Goal: Book appointment/travel/reservation

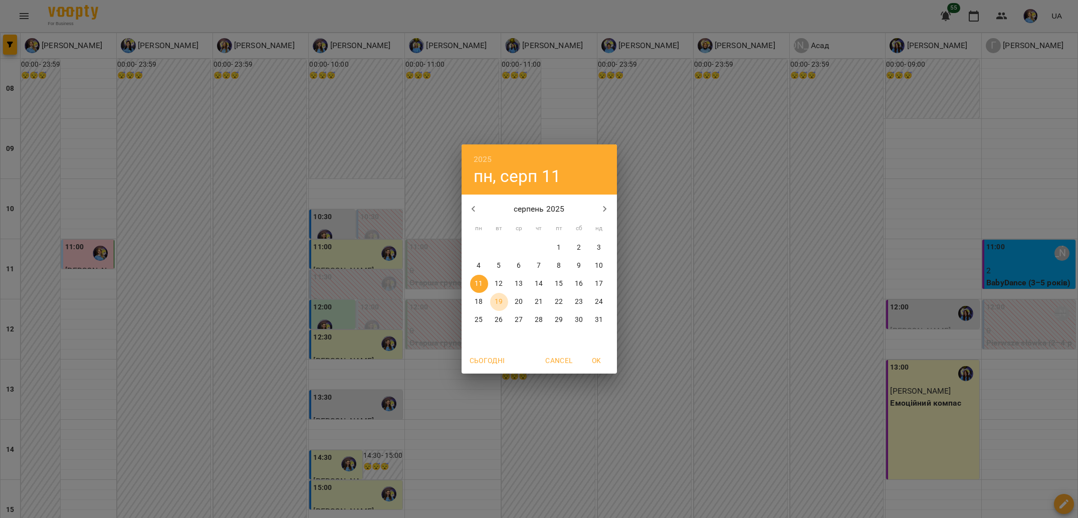
click at [497, 301] on p "19" at bounding box center [499, 302] width 8 height 10
type input "**********"
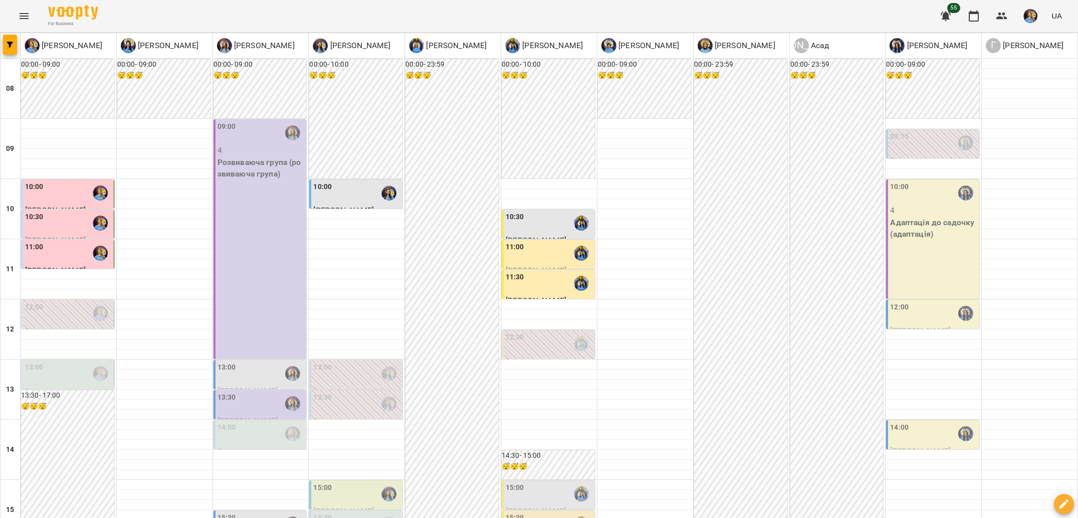
click at [907, 137] on label "09:15" at bounding box center [899, 136] width 19 height 11
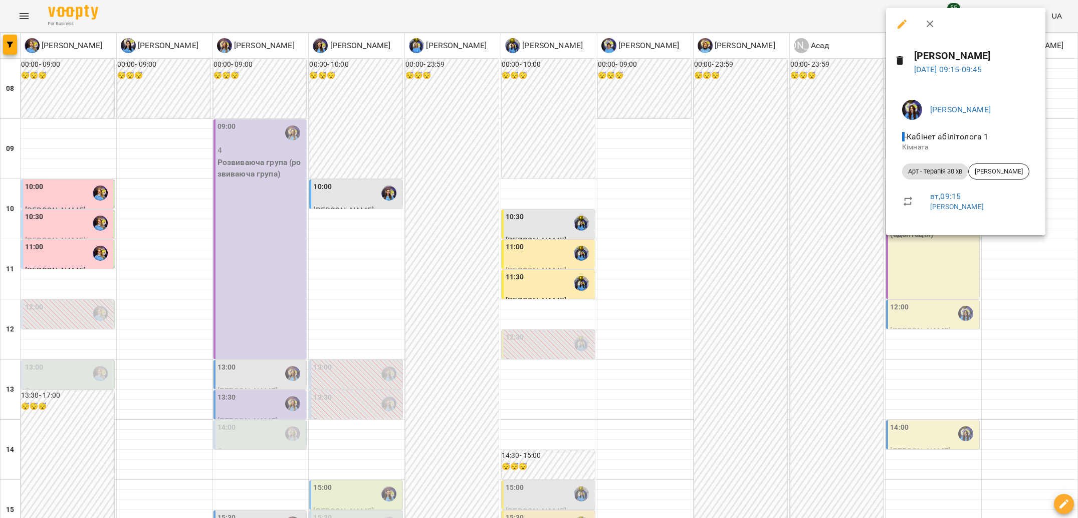
click at [807, 155] on div at bounding box center [539, 259] width 1078 height 518
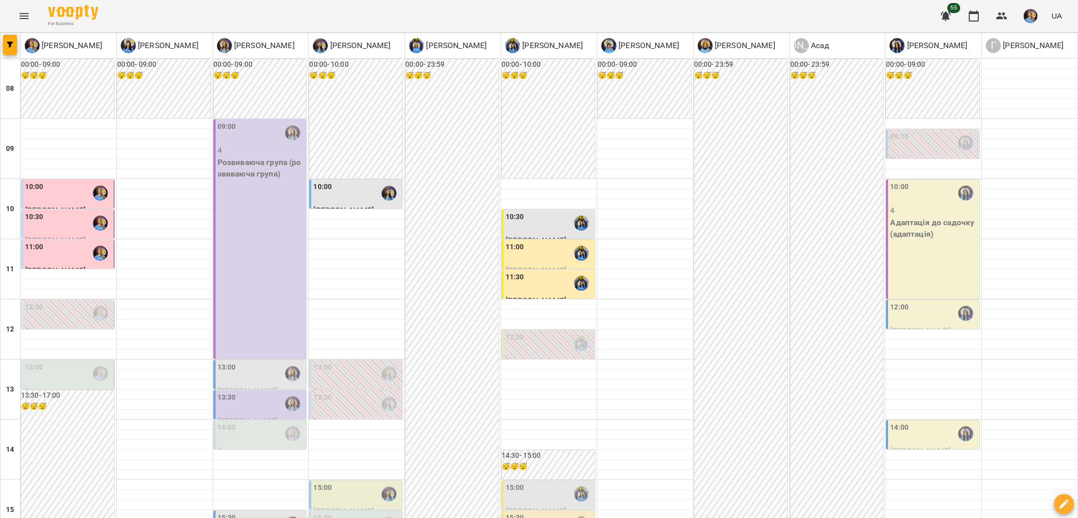
click at [919, 202] on div "10:00" at bounding box center [933, 192] width 87 height 23
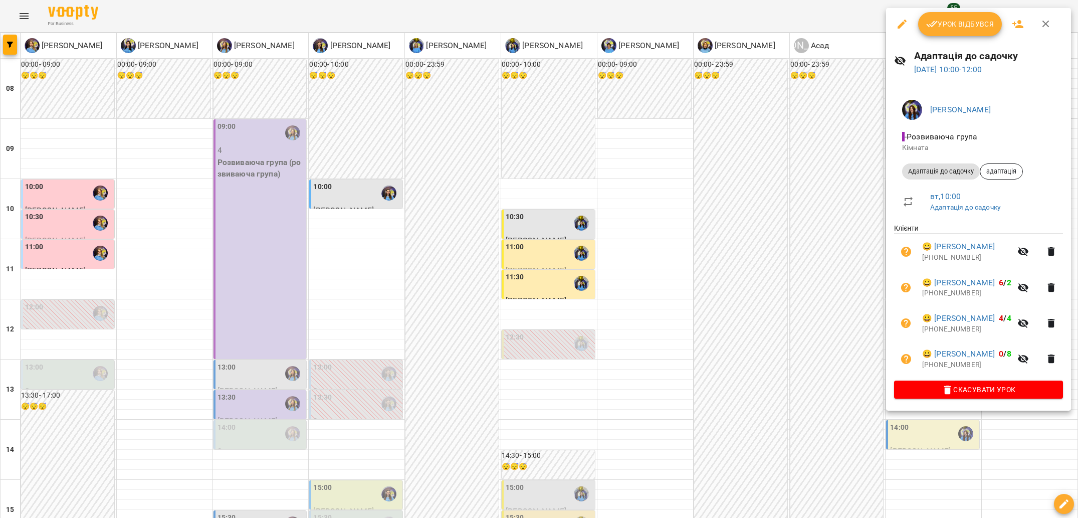
click at [802, 205] on div at bounding box center [539, 259] width 1078 height 518
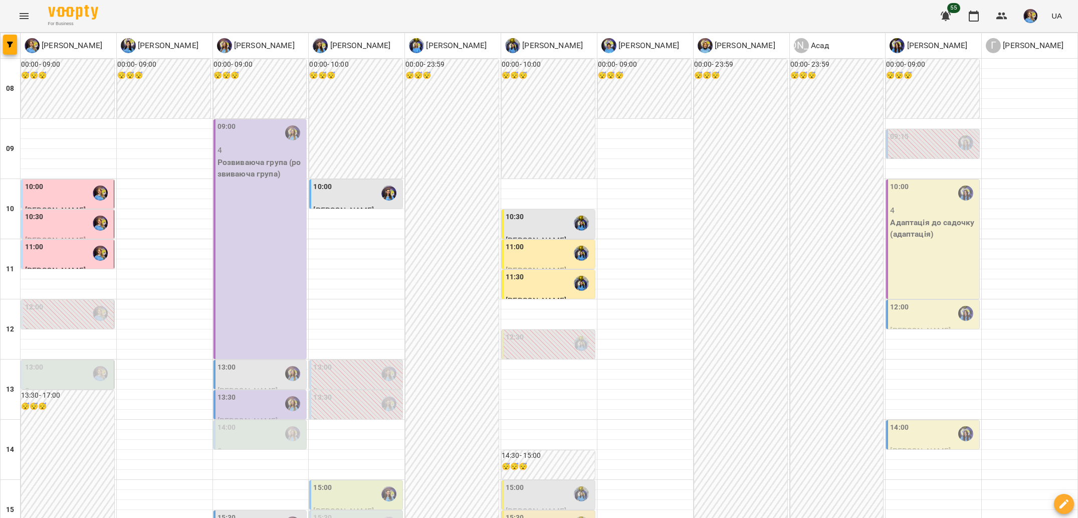
click at [518, 342] on div "12:30" at bounding box center [515, 343] width 19 height 23
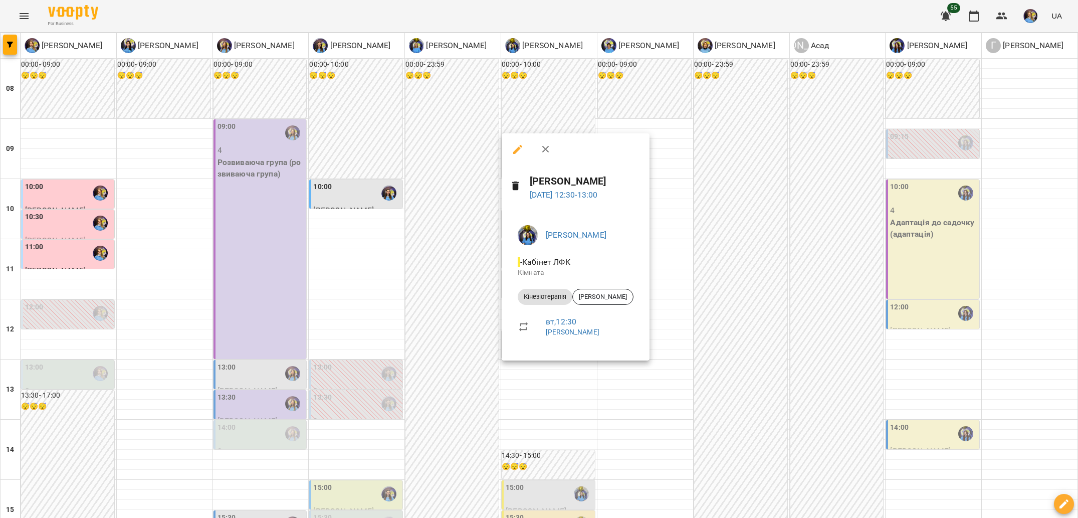
click at [726, 283] on div at bounding box center [539, 259] width 1078 height 518
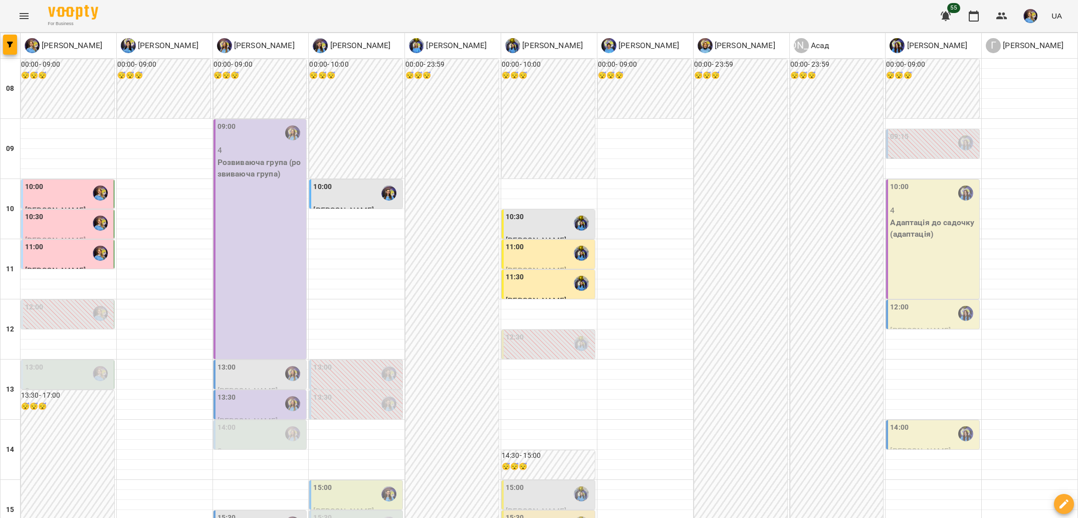
click at [94, 327] on p "0" at bounding box center [68, 331] width 87 height 12
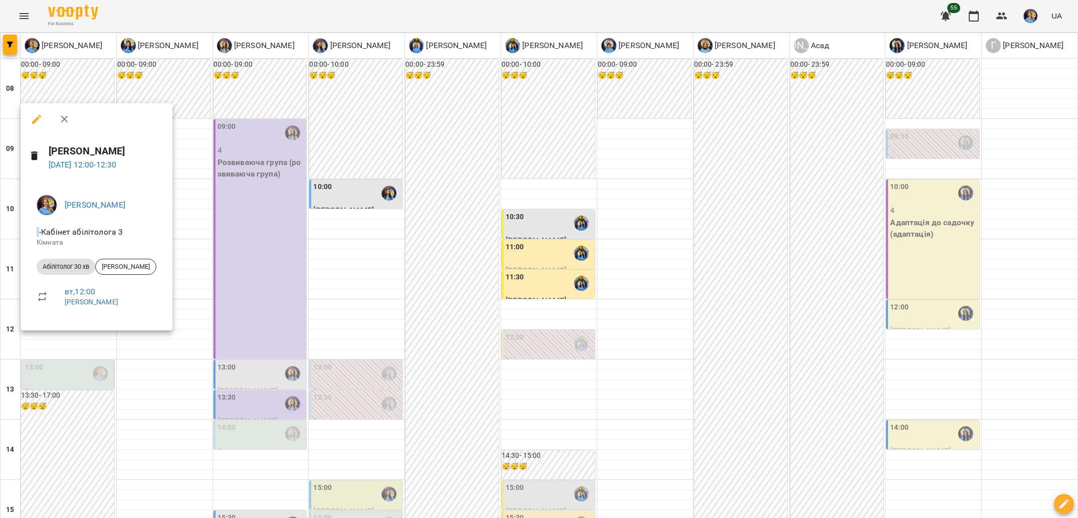
click at [313, 333] on div at bounding box center [539, 259] width 1078 height 518
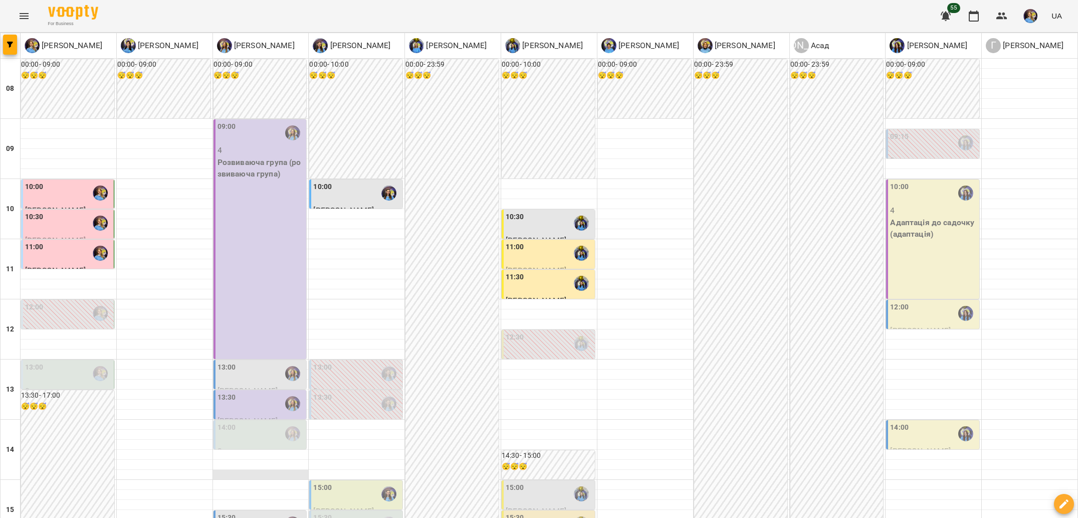
scroll to position [271, 0]
click at [272, 392] on div "13:30" at bounding box center [260, 403] width 87 height 23
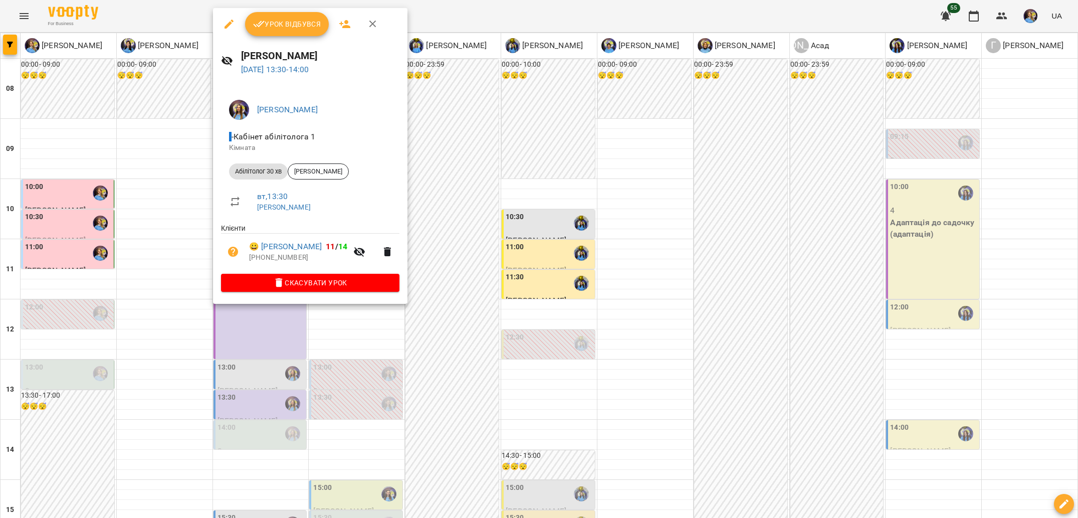
click at [433, 187] on div at bounding box center [539, 259] width 1078 height 518
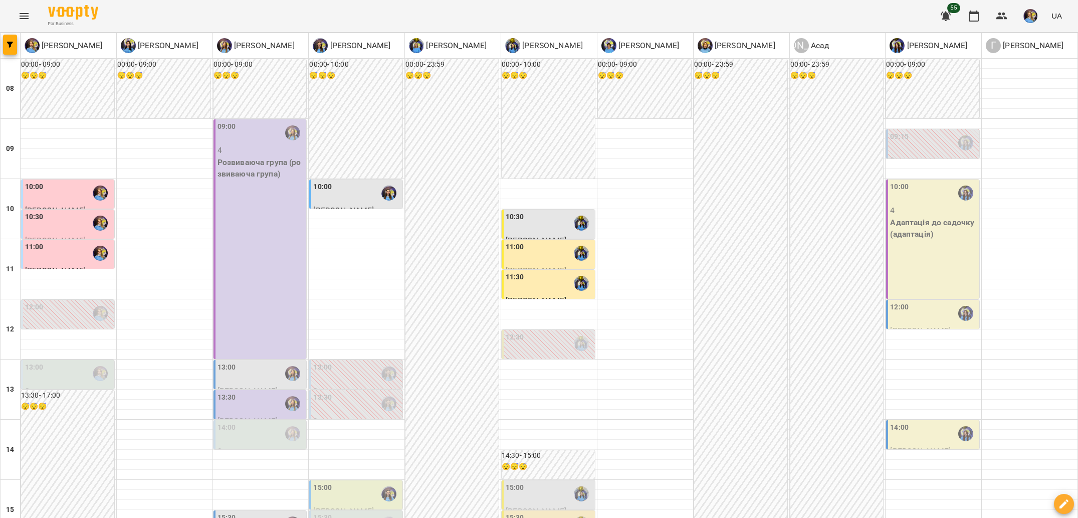
click at [354, 392] on div "13:30" at bounding box center [356, 403] width 87 height 23
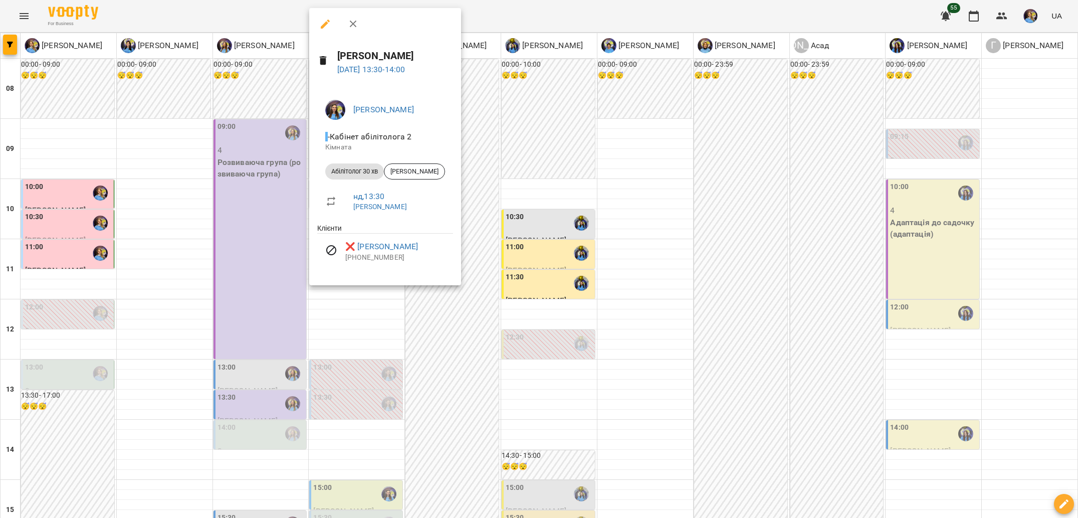
click at [491, 218] on div at bounding box center [539, 259] width 1078 height 518
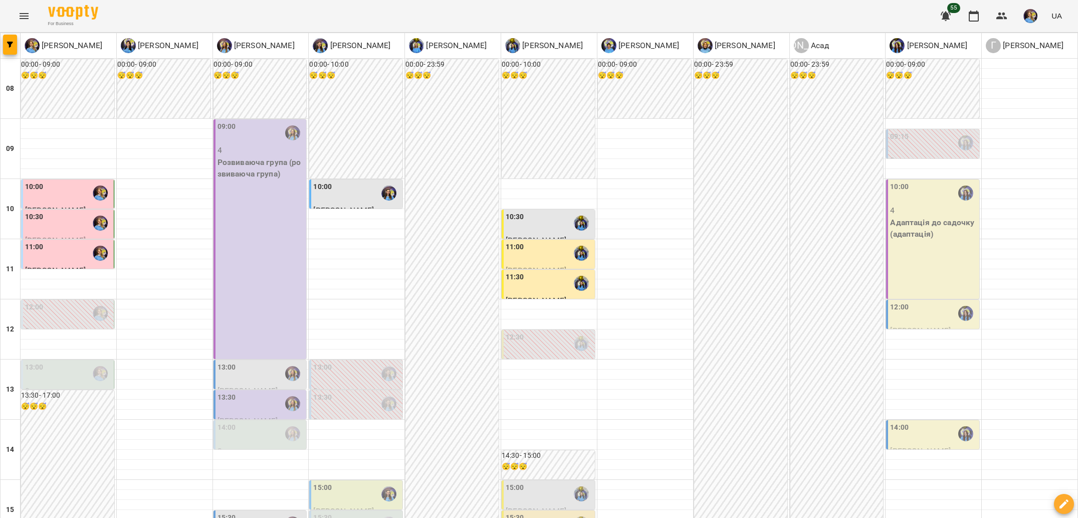
click at [945, 422] on div "14:00" at bounding box center [933, 433] width 87 height 23
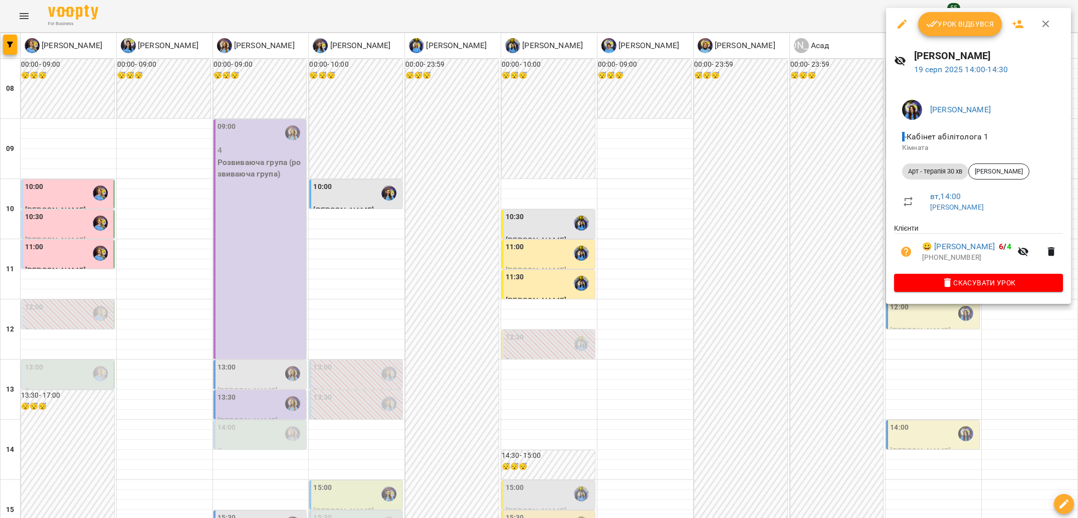
click at [851, 231] on div at bounding box center [539, 259] width 1078 height 518
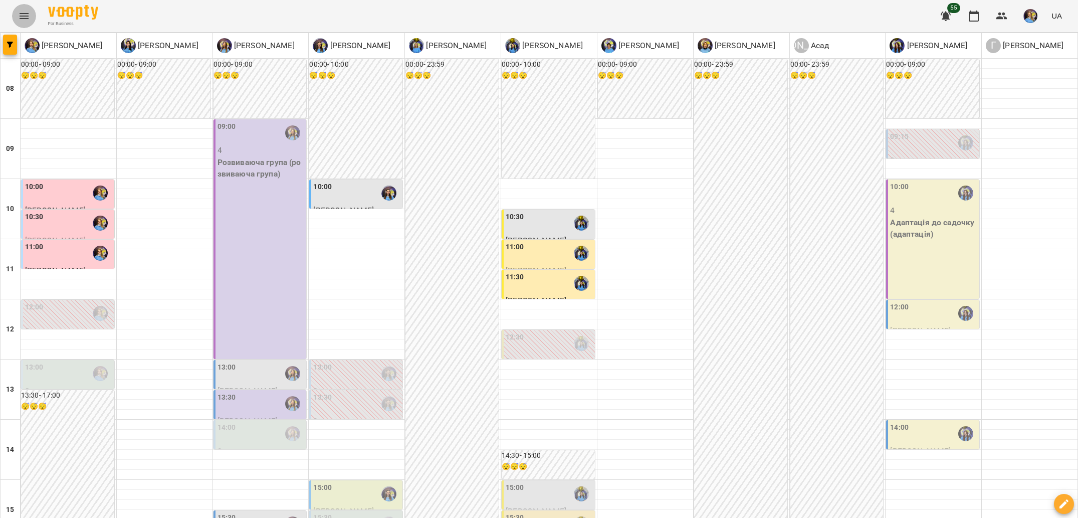
click at [24, 16] on icon "Menu" at bounding box center [24, 16] width 9 height 6
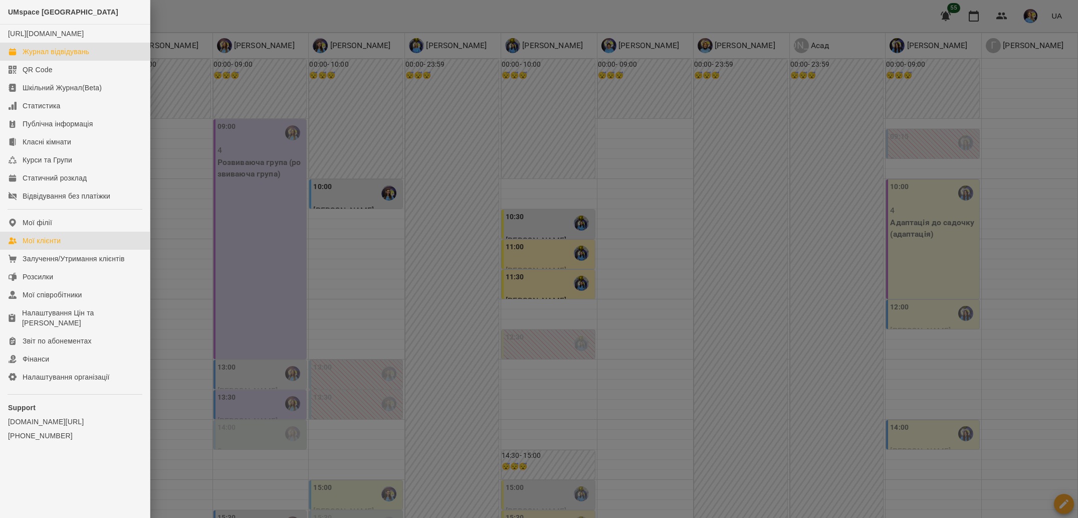
click at [70, 250] on link "Мої клієнти" at bounding box center [75, 241] width 150 height 18
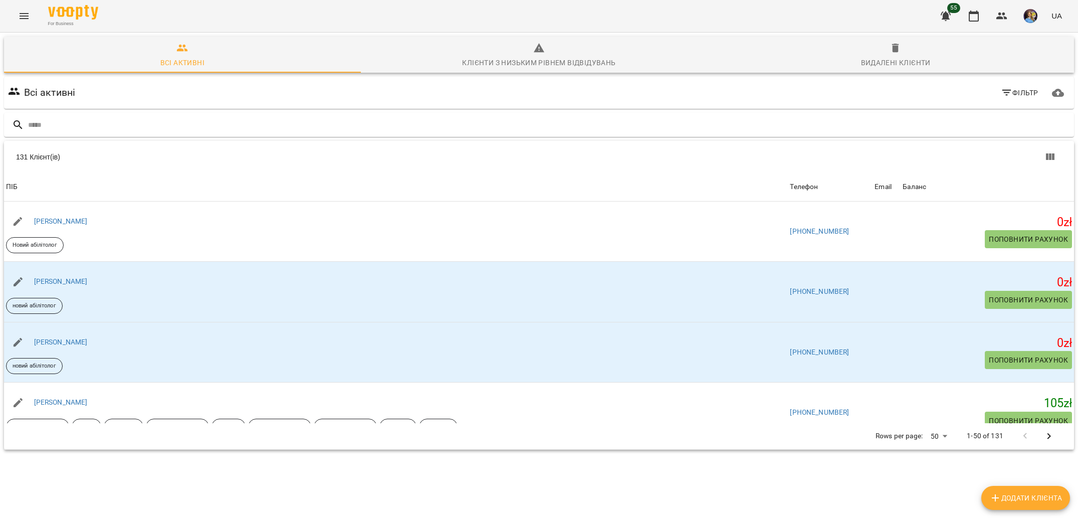
click at [28, 157] on div "131 Клієнт(ів)" at bounding box center [282, 157] width 533 height 10
click at [1024, 93] on span "Фільтр" at bounding box center [1020, 93] width 38 height 12
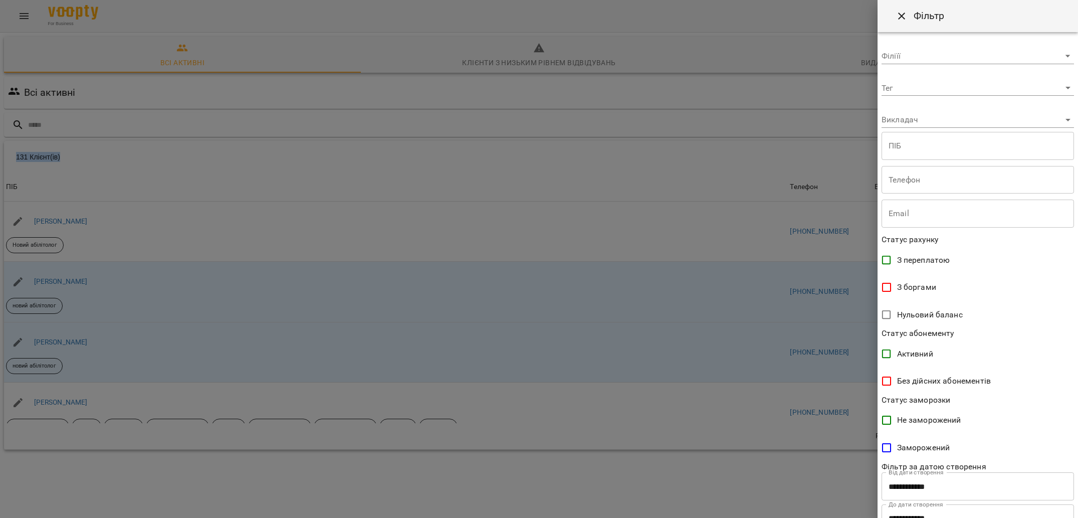
scroll to position [40, 0]
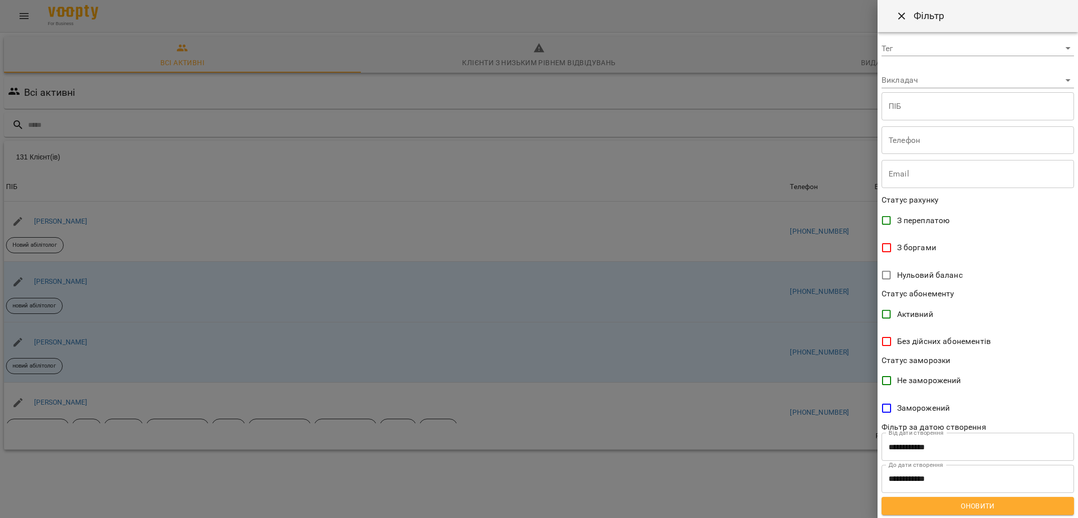
click at [813, 192] on div at bounding box center [539, 259] width 1078 height 518
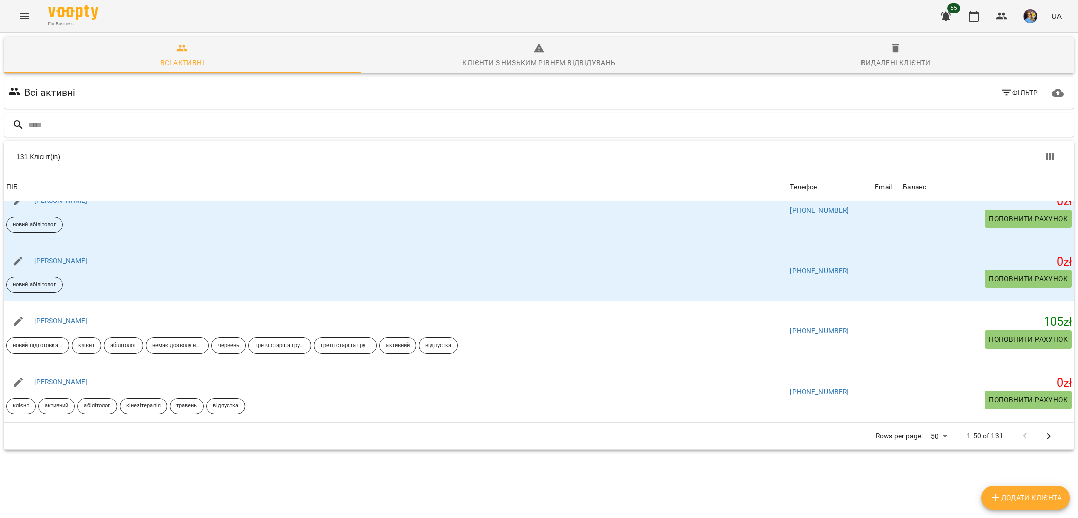
scroll to position [89, 0]
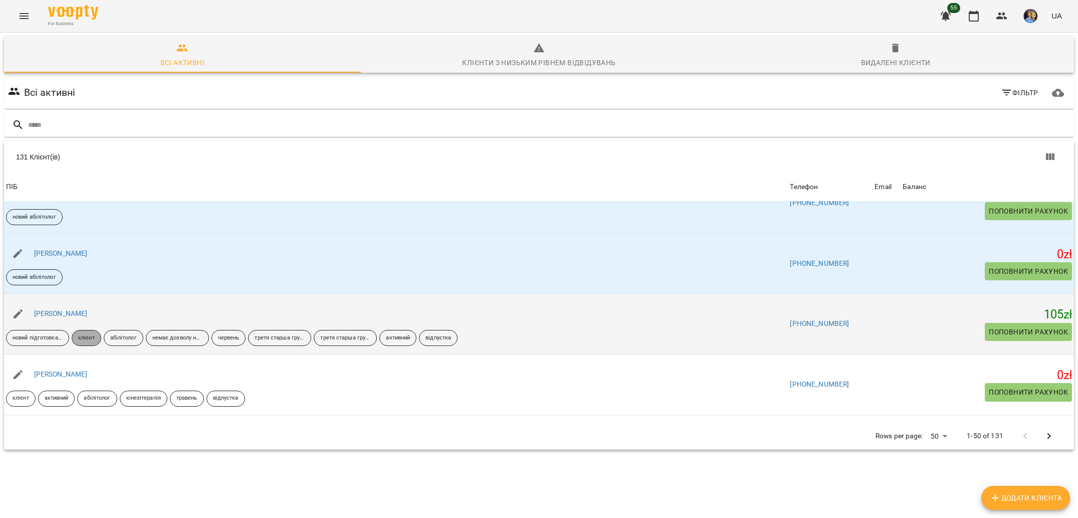
click at [92, 338] on p "клієнт" at bounding box center [86, 338] width 17 height 9
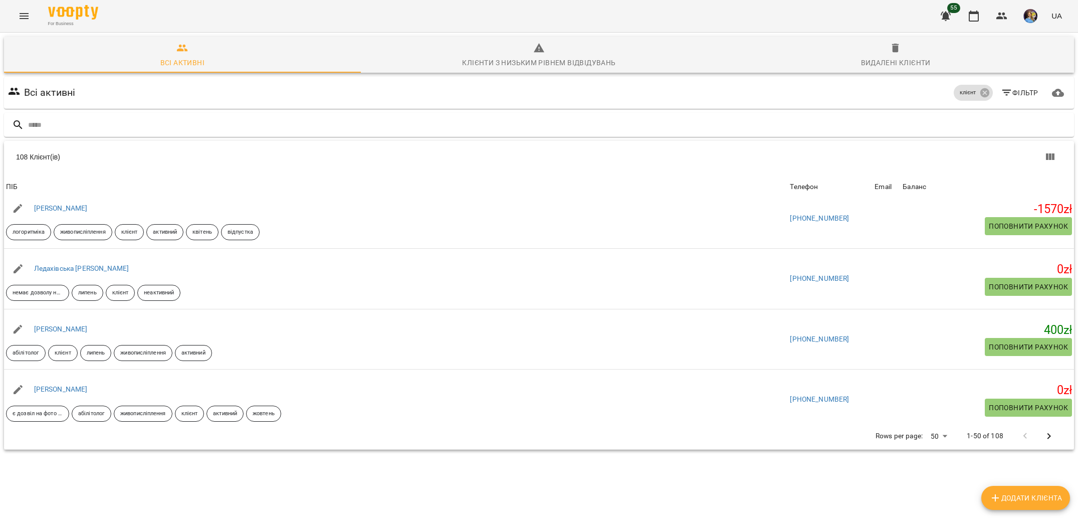
scroll to position [44, 0]
click at [938, 392] on body "For Business 55 UA Всі активні Клієнти з низьким рівнем відвідувань Видалені кл…" at bounding box center [539, 262] width 1078 height 524
click at [939, 464] on li "Всі" at bounding box center [943, 463] width 30 height 18
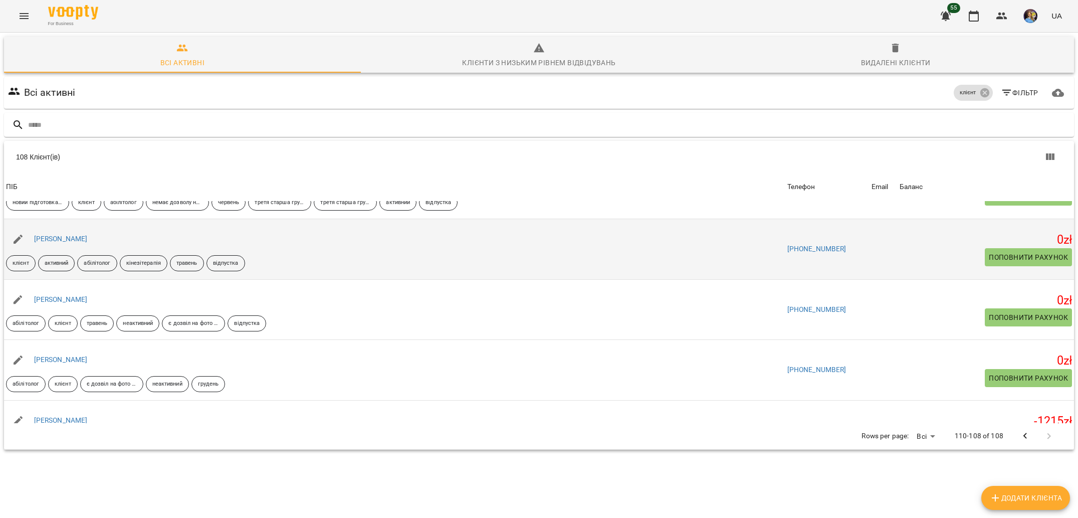
scroll to position [53, 0]
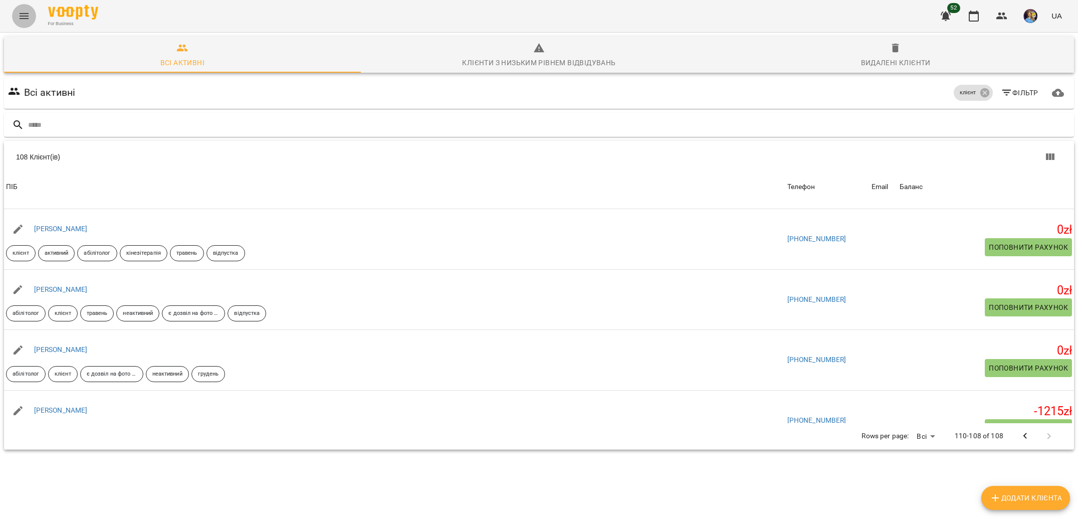
click at [25, 15] on icon "Menu" at bounding box center [24, 16] width 12 height 12
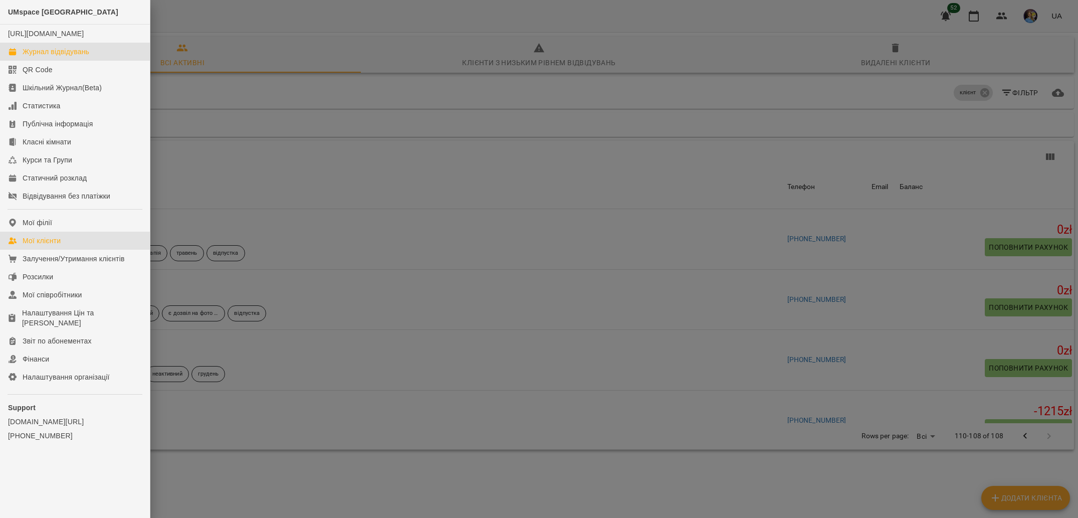
click at [85, 57] on div "Журнал відвідувань" at bounding box center [56, 52] width 67 height 10
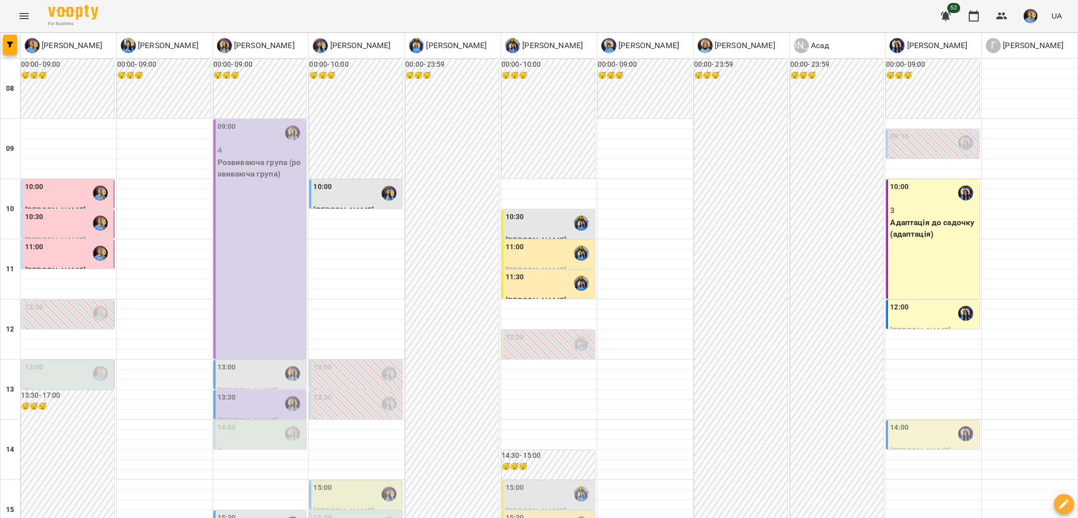
scroll to position [187, 0]
click at [16, 239] on div "11" at bounding box center [11, 269] width 20 height 60
click at [34, 302] on label "12:00" at bounding box center [34, 307] width 19 height 11
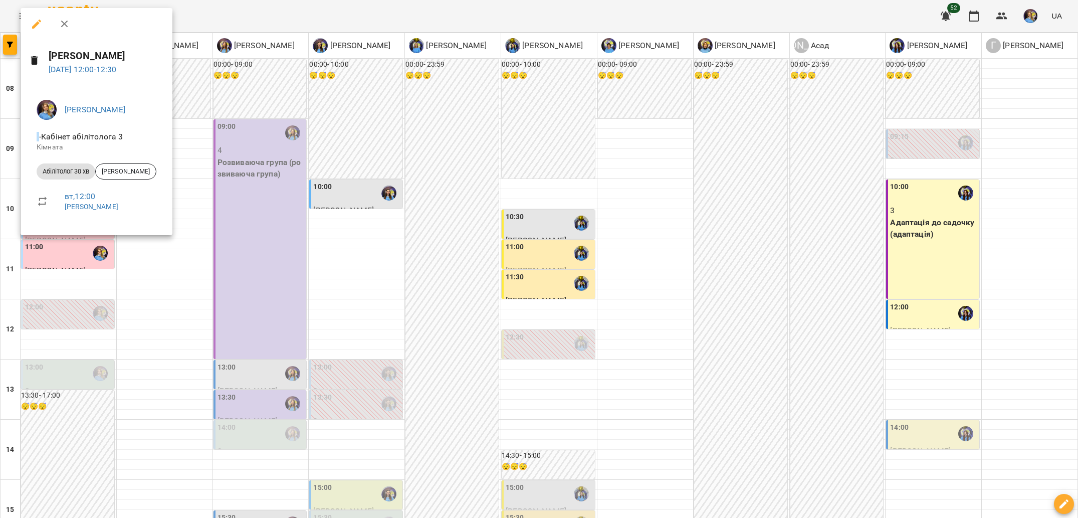
click at [111, 280] on div at bounding box center [539, 259] width 1078 height 518
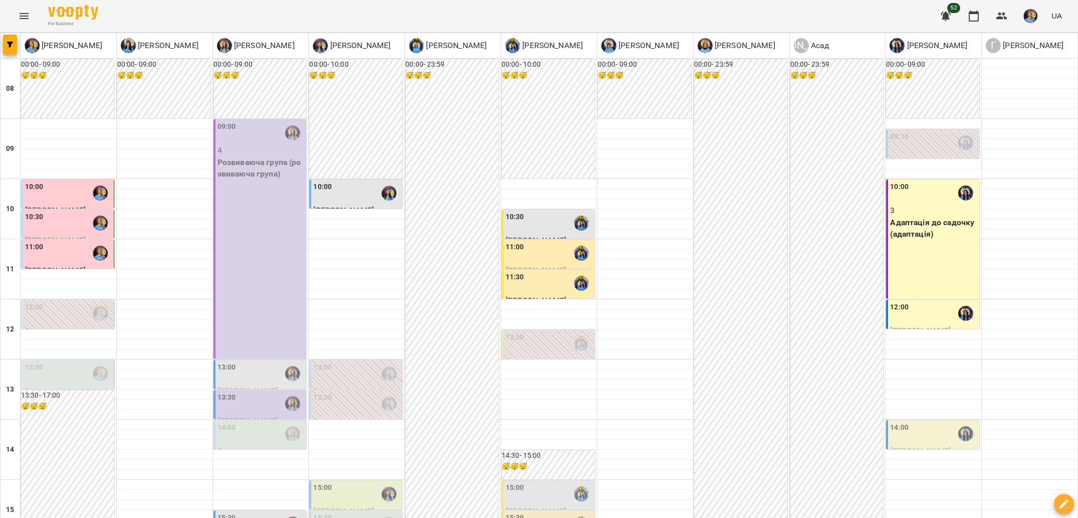
scroll to position [259, 0]
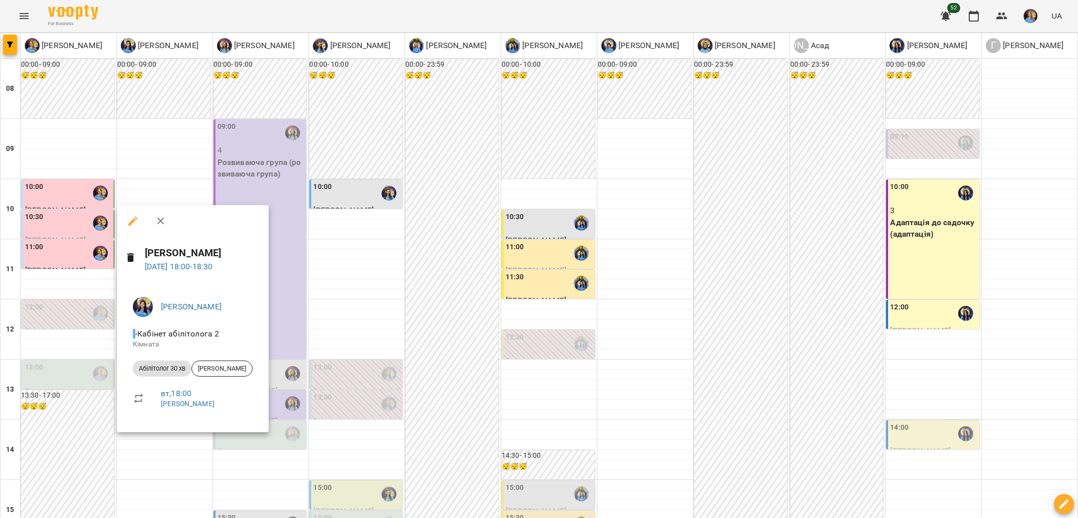
click at [378, 402] on div at bounding box center [539, 259] width 1078 height 518
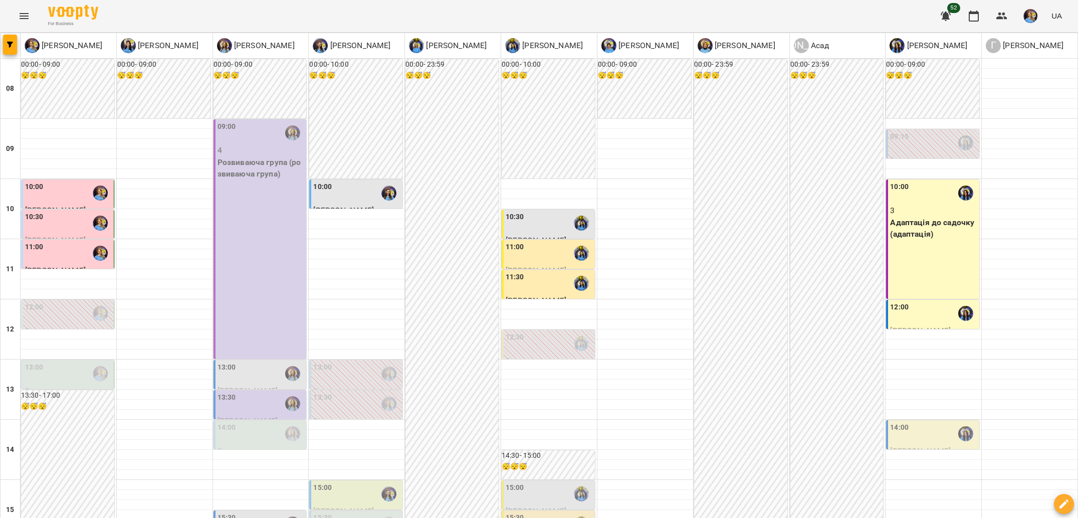
scroll to position [212, 0]
click at [360, 390] on div "13:30 0 Абілітолог 30 хв ([PERSON_NAME])" at bounding box center [355, 421] width 93 height 63
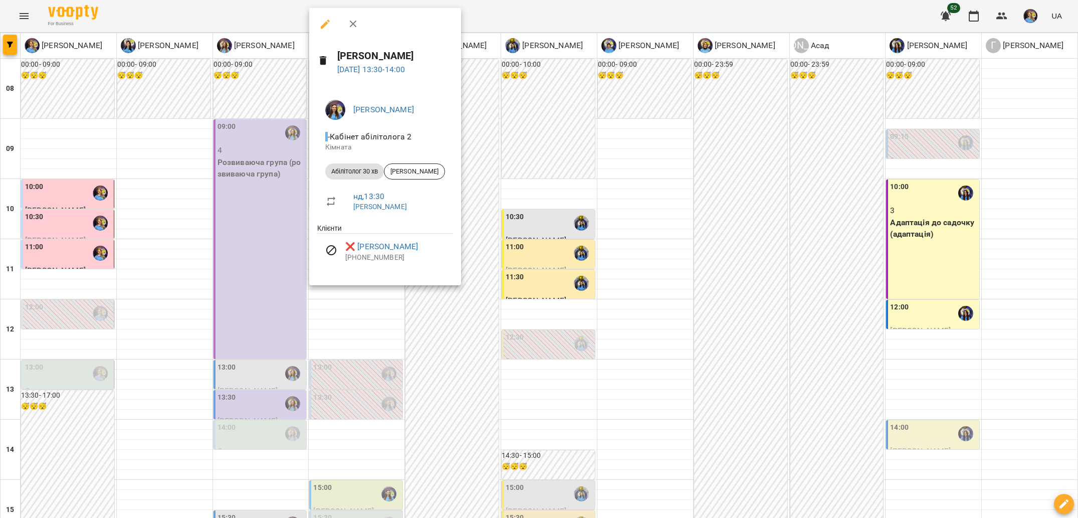
click at [444, 313] on div at bounding box center [539, 259] width 1078 height 518
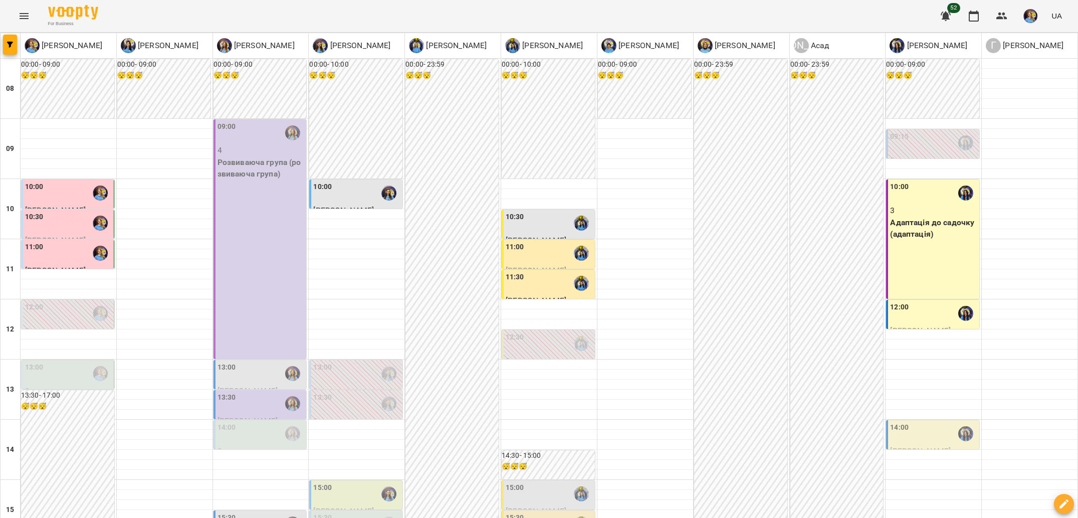
click at [394, 362] on div at bounding box center [388, 373] width 23 height 23
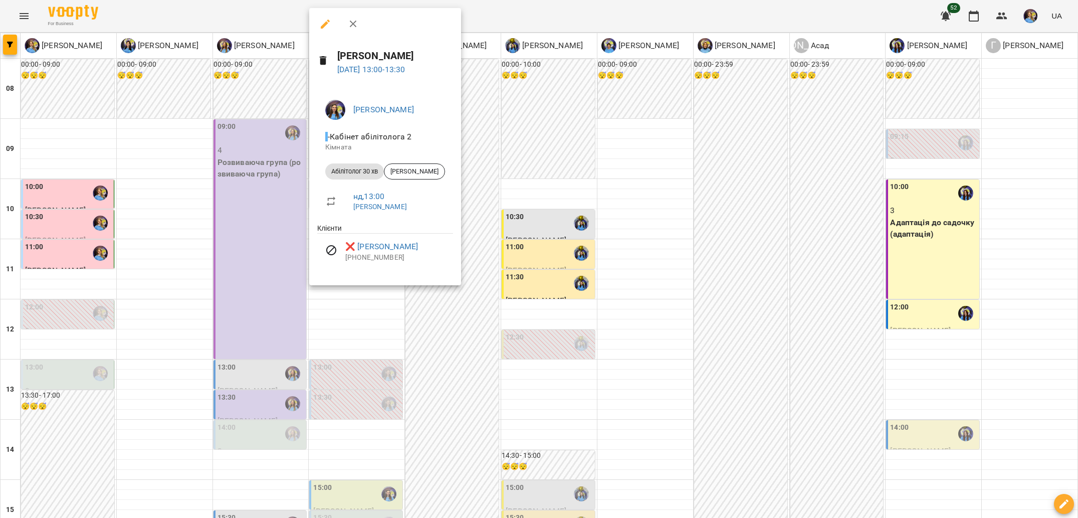
click at [461, 306] on div at bounding box center [539, 259] width 1078 height 518
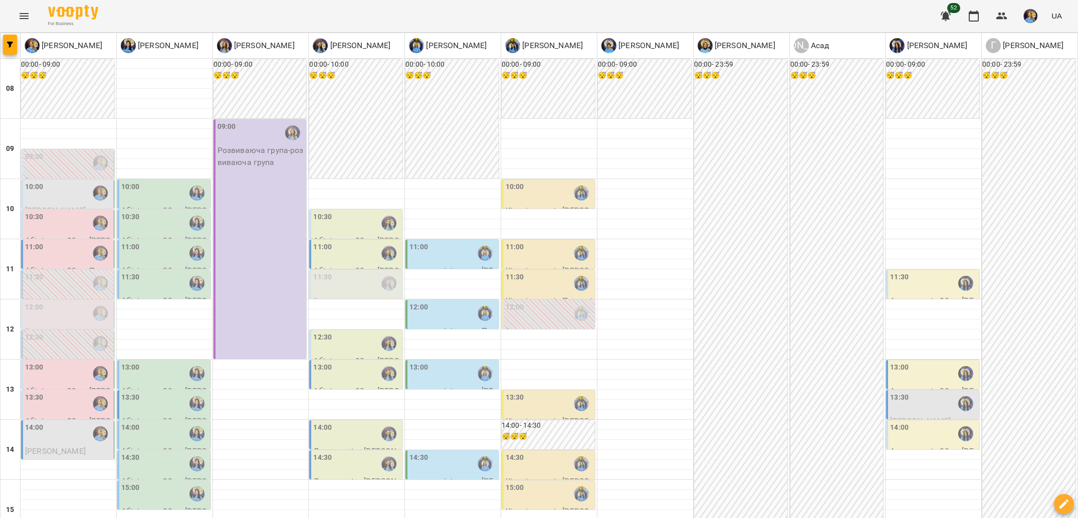
click at [82, 160] on div "09:30" at bounding box center [68, 162] width 87 height 23
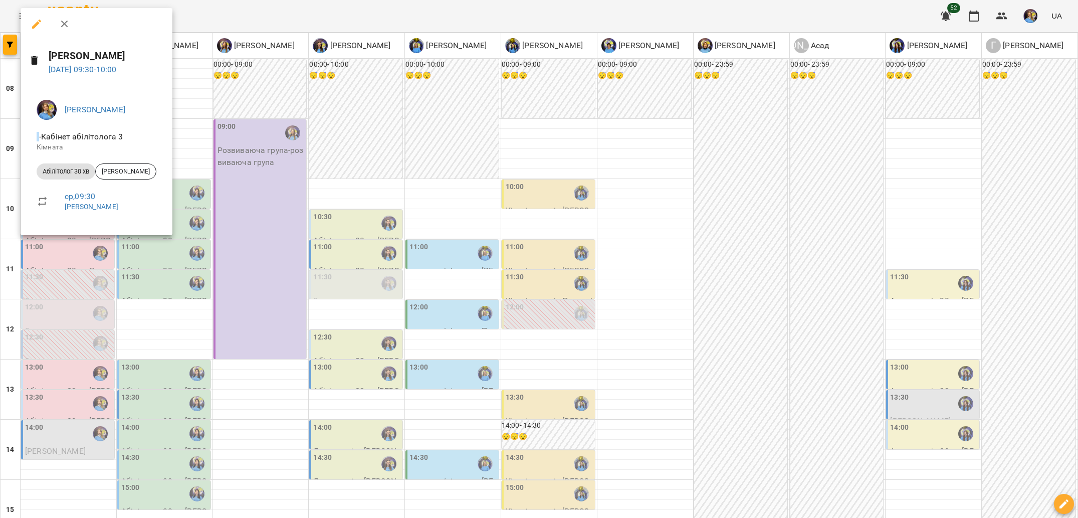
click at [121, 254] on div at bounding box center [539, 259] width 1078 height 518
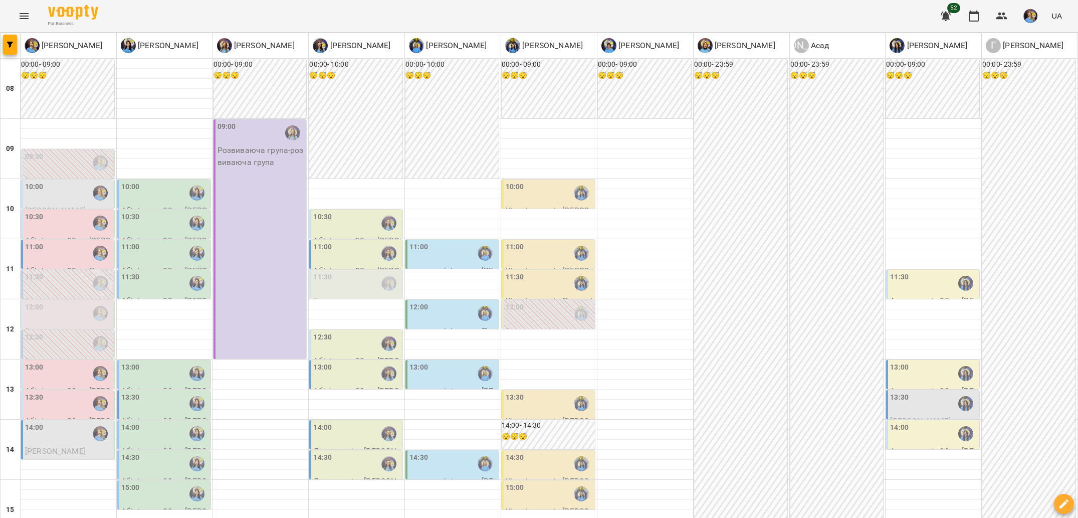
click at [56, 289] on div "11:30" at bounding box center [68, 283] width 87 height 23
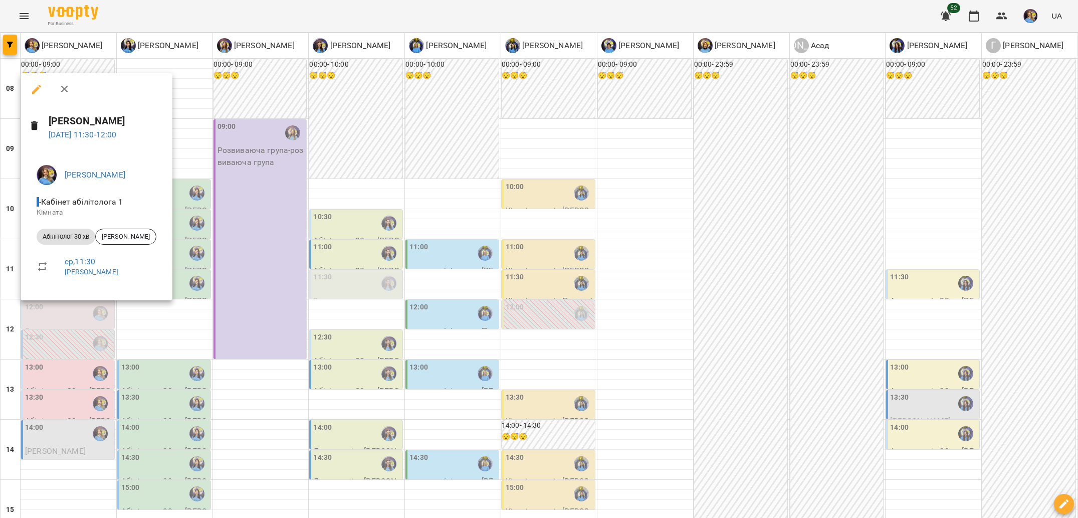
click at [74, 336] on div at bounding box center [539, 259] width 1078 height 518
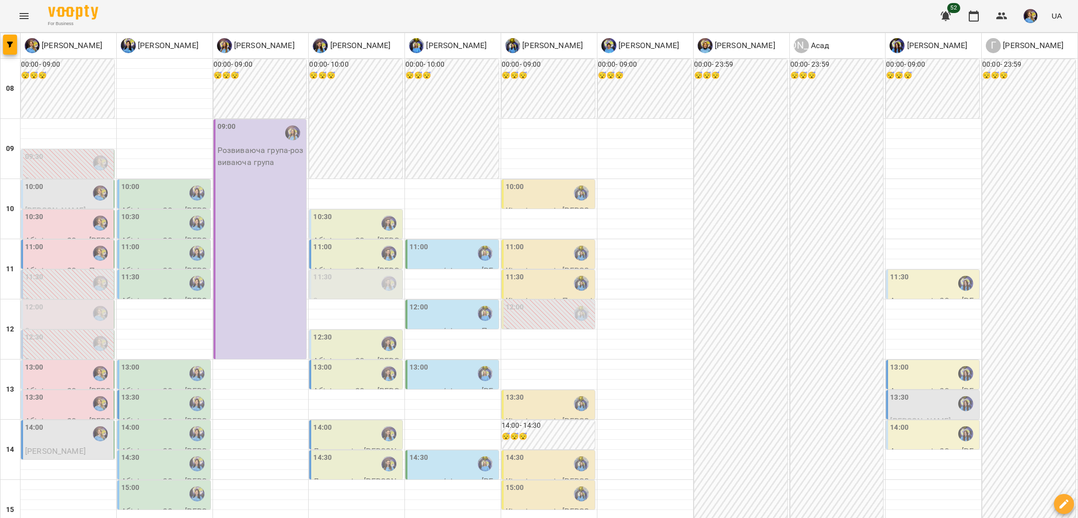
click at [76, 357] on p "0" at bounding box center [68, 361] width 87 height 12
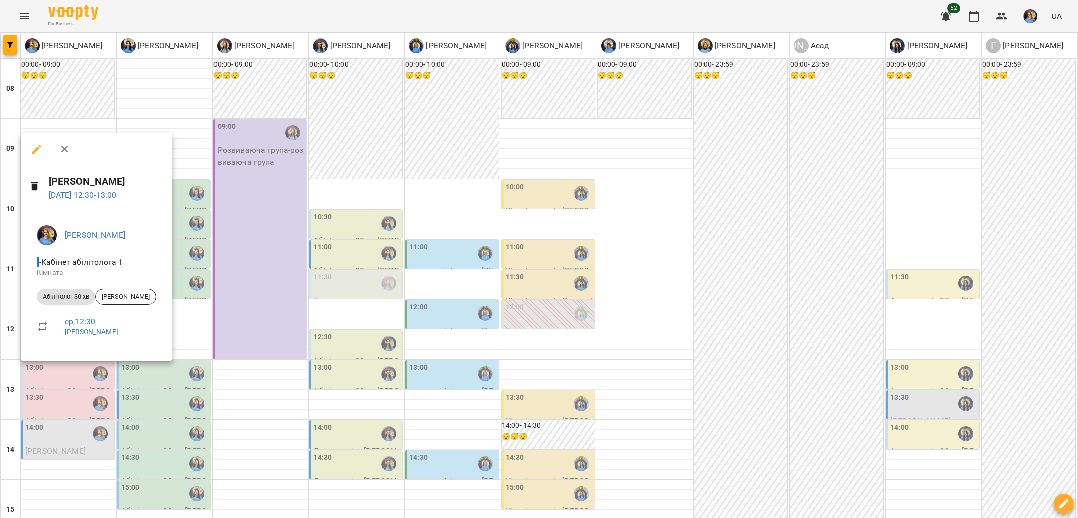
click at [143, 393] on div at bounding box center [539, 259] width 1078 height 518
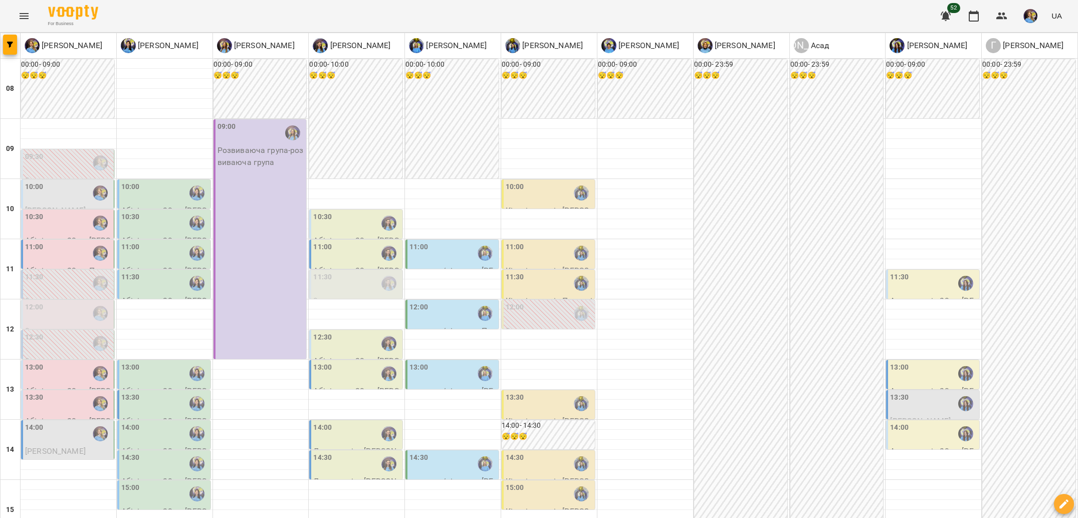
scroll to position [158, 0]
click at [41, 332] on label "12:30" at bounding box center [34, 337] width 19 height 11
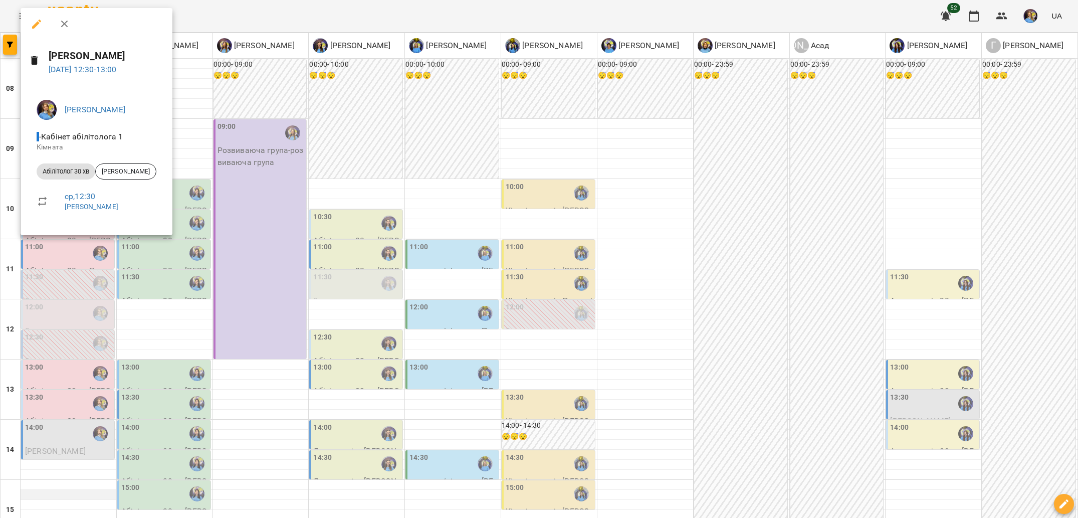
click at [66, 338] on div at bounding box center [539, 259] width 1078 height 518
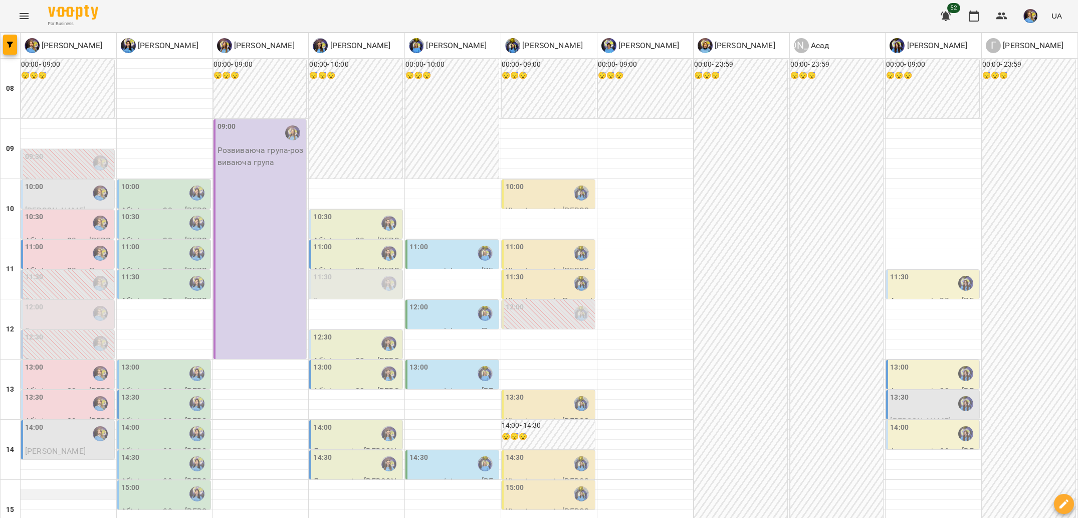
scroll to position [313, 0]
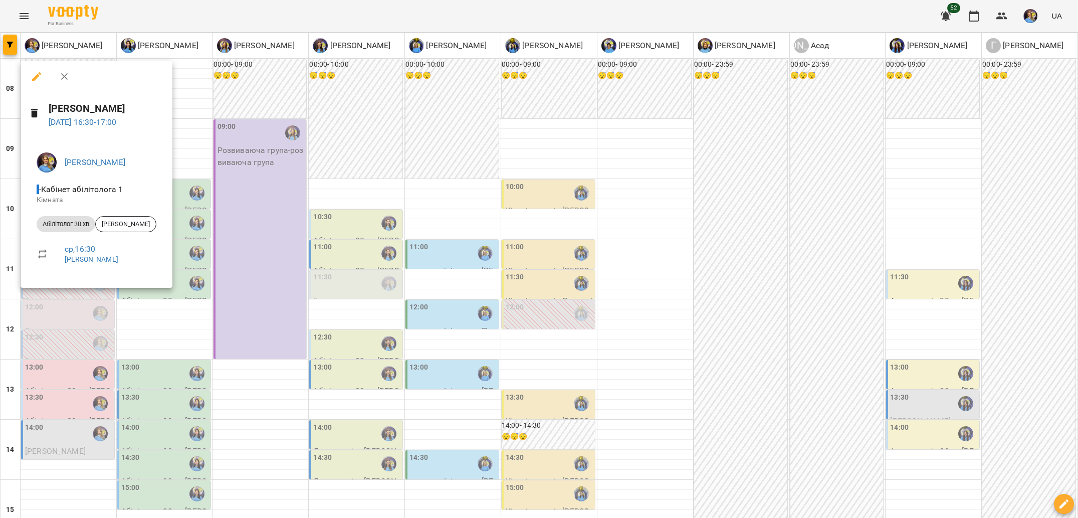
click at [175, 393] on div at bounding box center [539, 259] width 1078 height 518
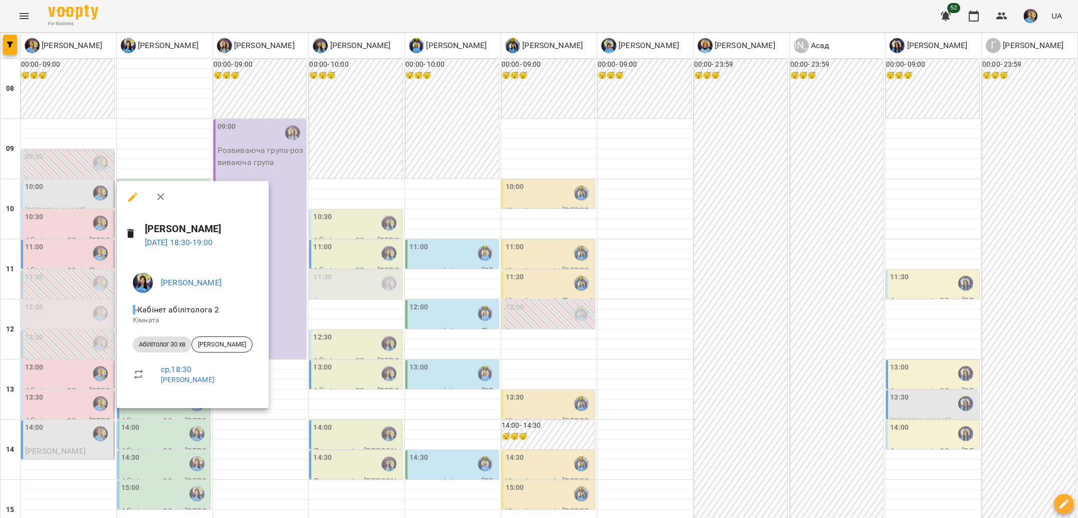
click at [471, 396] on div at bounding box center [539, 259] width 1078 height 518
